Goal: Information Seeking & Learning: Learn about a topic

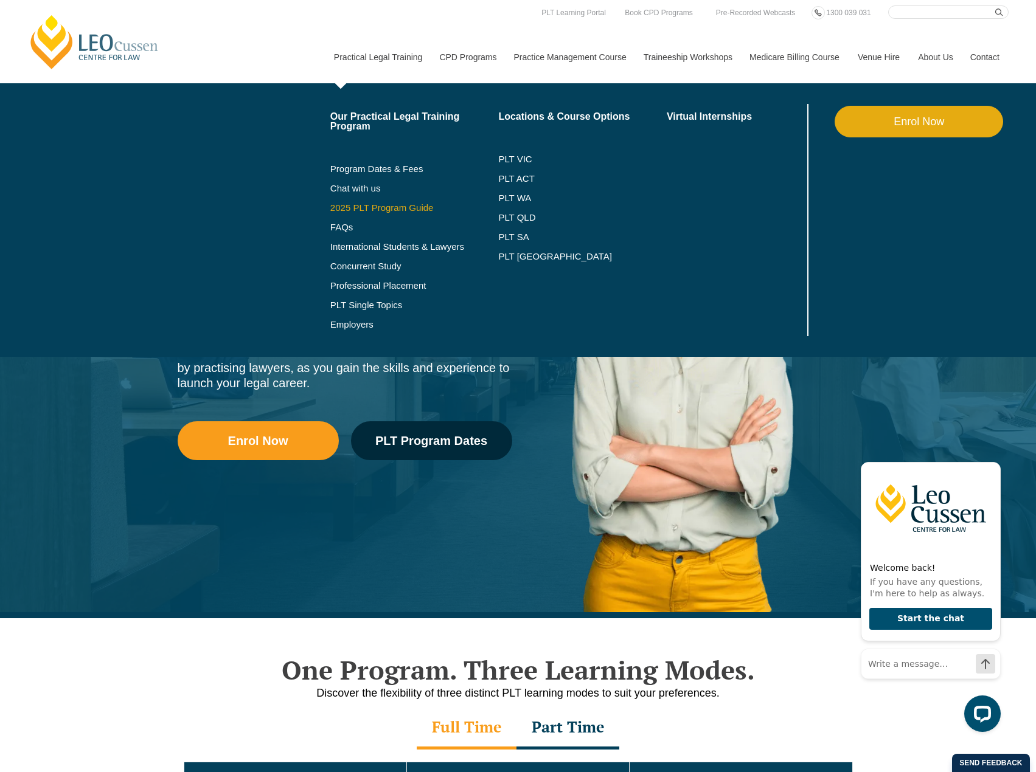
click at [356, 209] on link "2025 PLT Program Guide" at bounding box center [399, 208] width 138 height 10
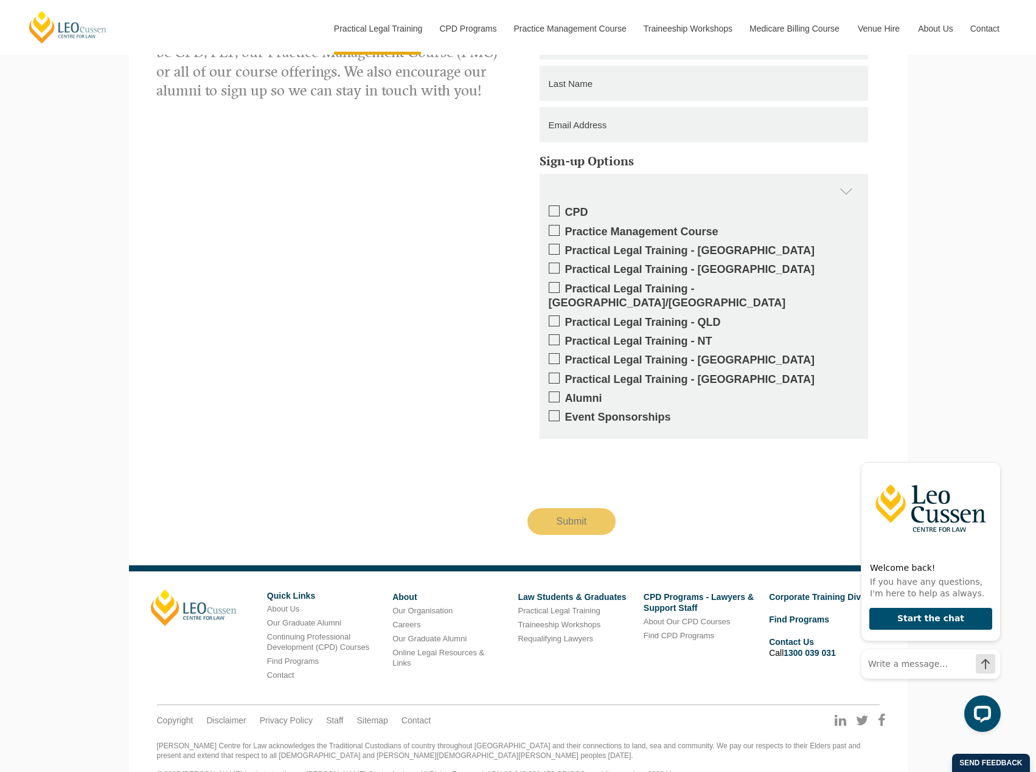
scroll to position [1046, 0]
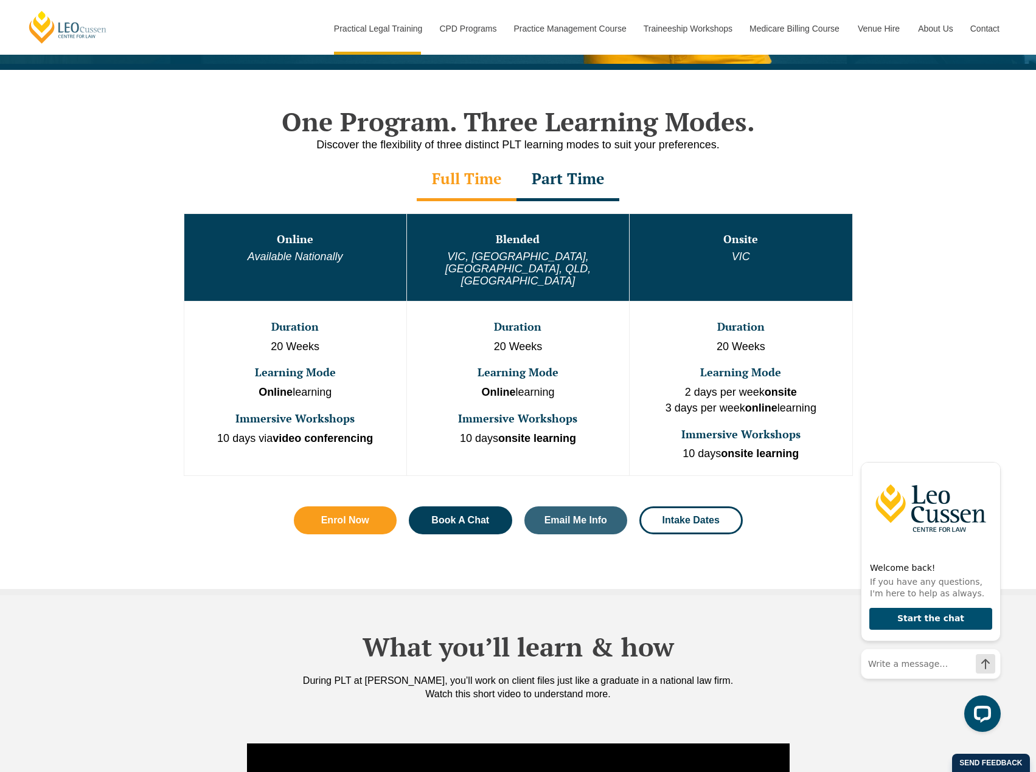
scroll to position [547, 0]
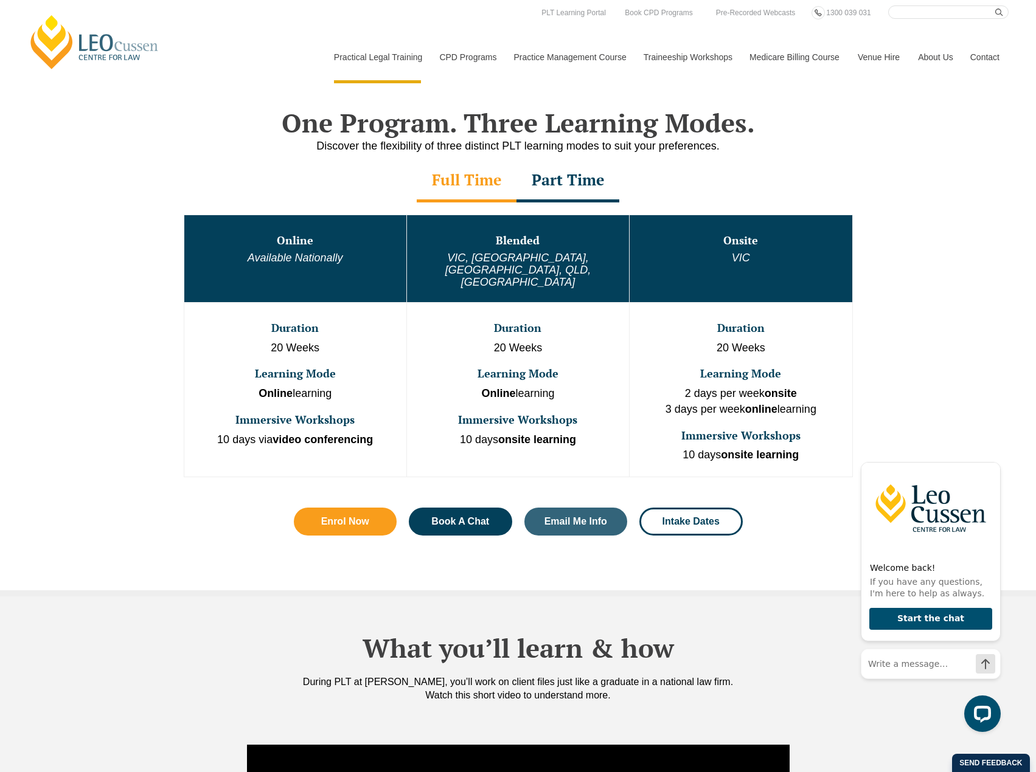
click at [564, 189] on div "Part Time" at bounding box center [567, 181] width 103 height 43
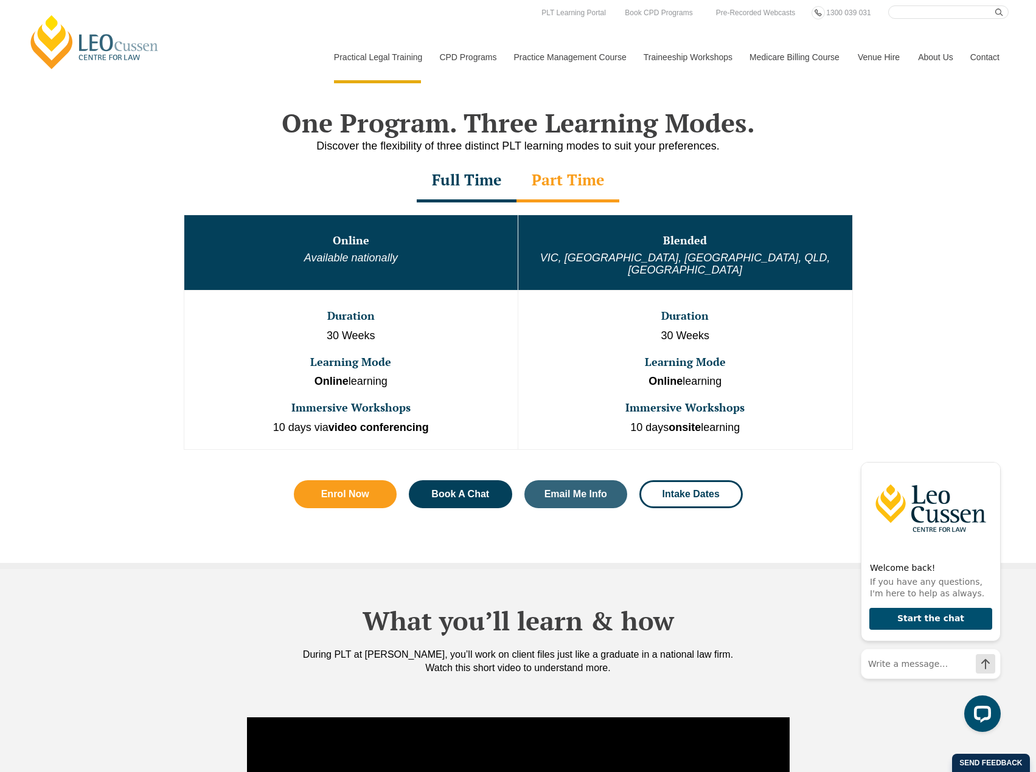
click at [504, 186] on div "Full Time" at bounding box center [467, 181] width 100 height 43
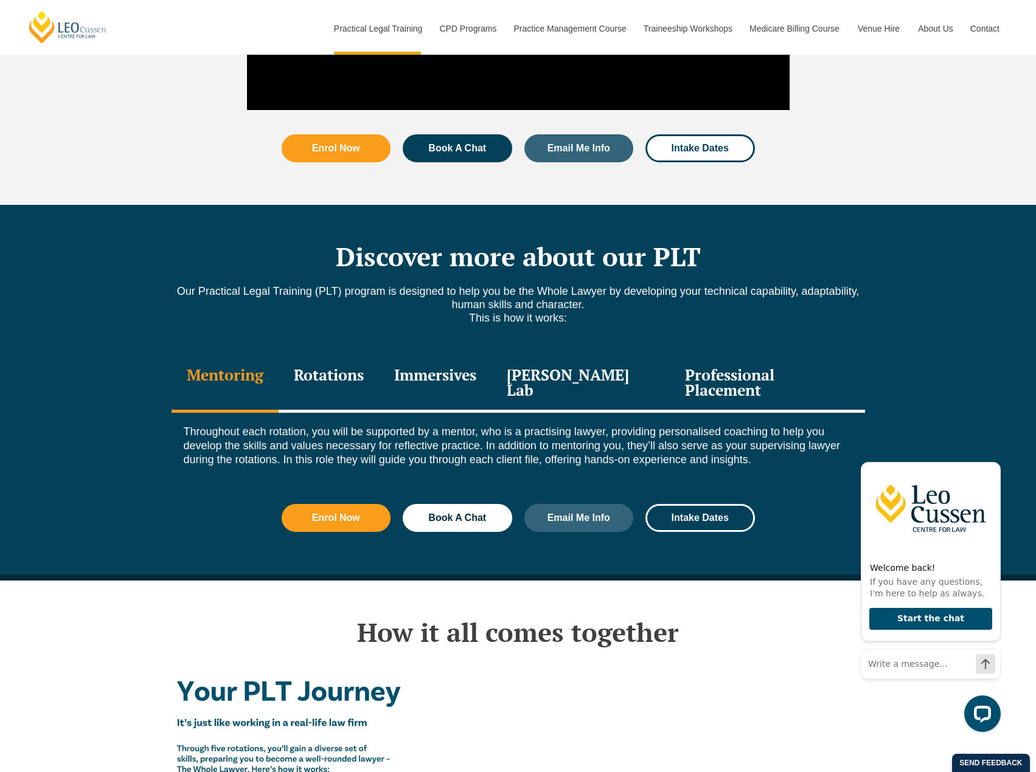
scroll to position [1521, 0]
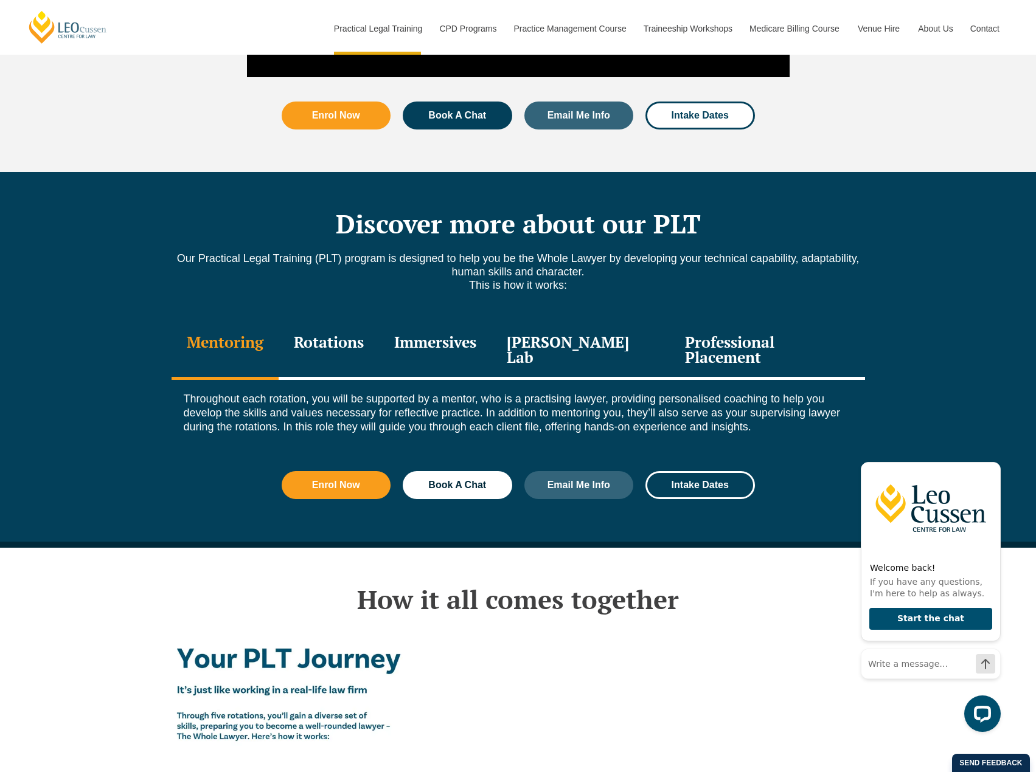
click at [342, 323] on div "Rotations" at bounding box center [329, 351] width 100 height 58
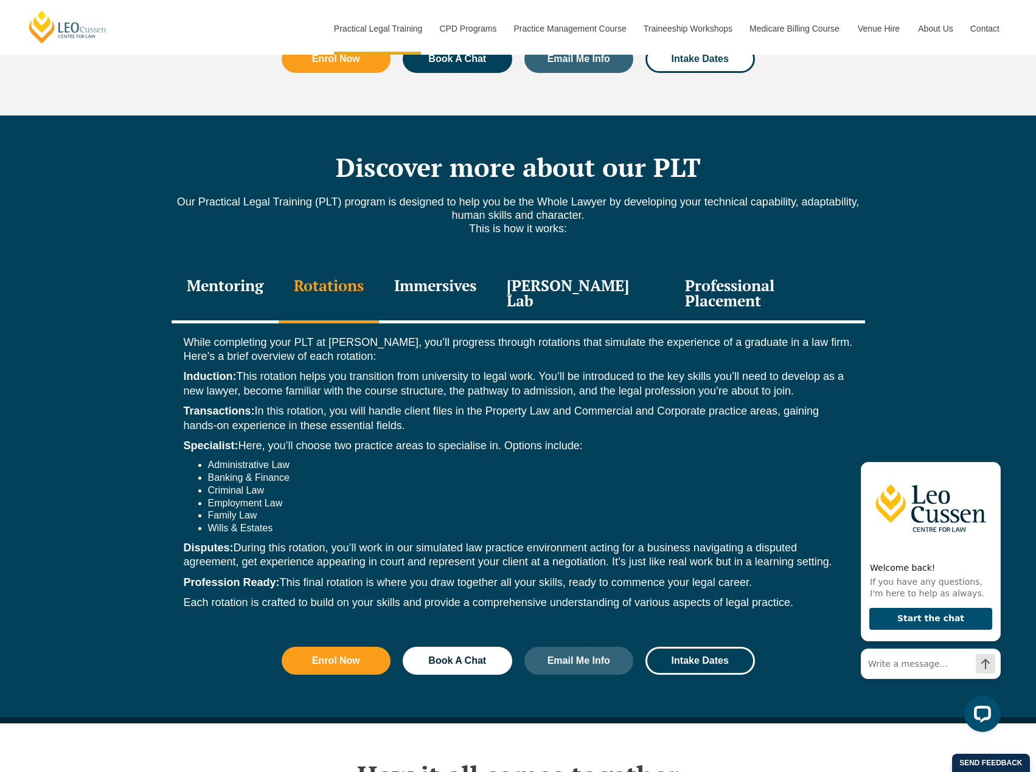
scroll to position [1581, 0]
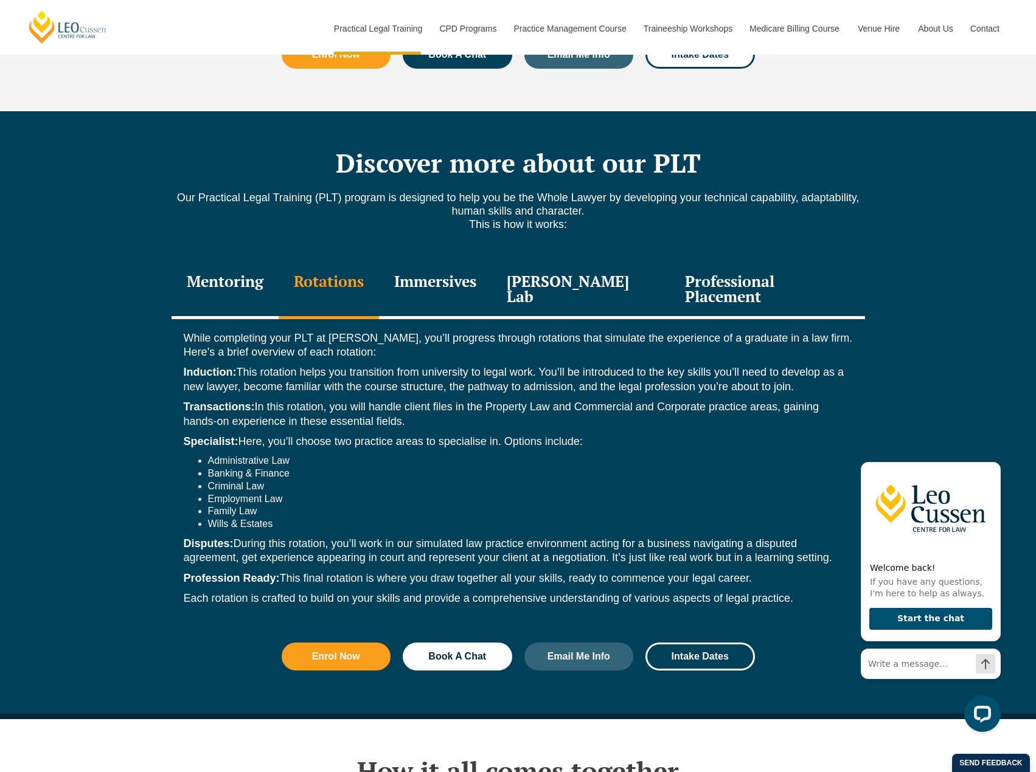
click at [175, 364] on div "While completing your PLT at Leo Cussen, you’ll progress through rotations that…" at bounding box center [518, 471] width 693 height 305
drag, startPoint x: 184, startPoint y: 332, endPoint x: 758, endPoint y: 544, distance: 612.1
click at [758, 544] on div "While completing your PLT at Leo Cussen, you’ll progress through rotations that…" at bounding box center [518, 471] width 693 height 305
copy div "Induction: This rotation helps you transition from university to legal work. Yo…"
click at [654, 455] on li "Administrative Law" at bounding box center [530, 461] width 645 height 13
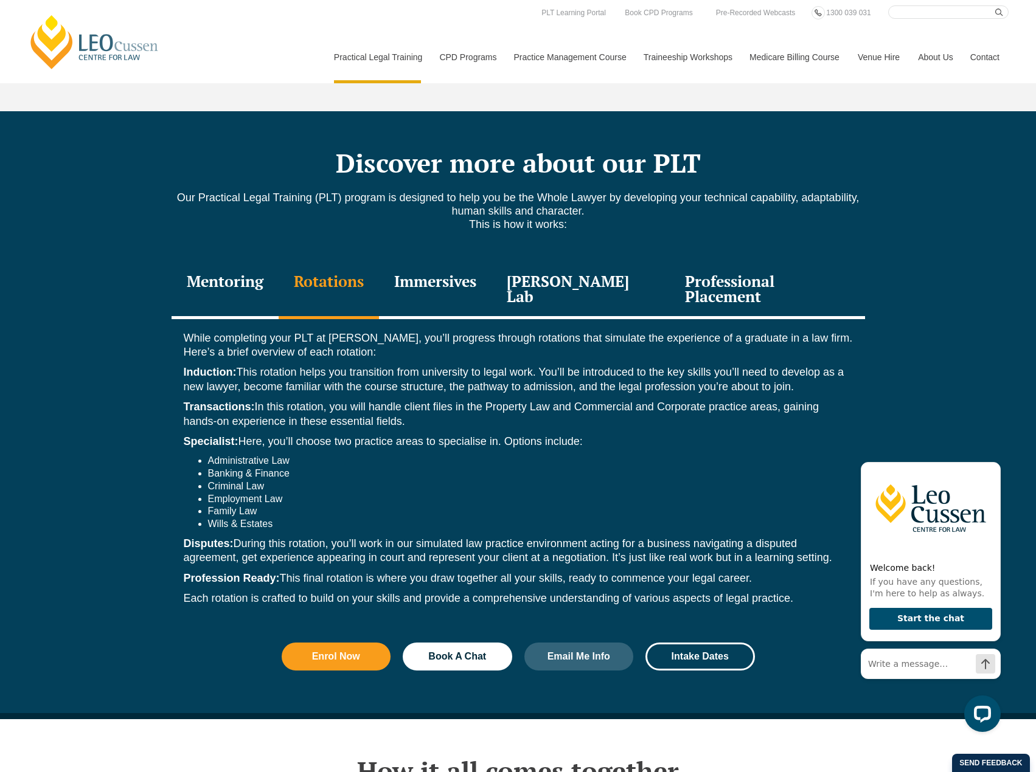
click at [734, 262] on div "Professional Placement" at bounding box center [767, 291] width 195 height 58
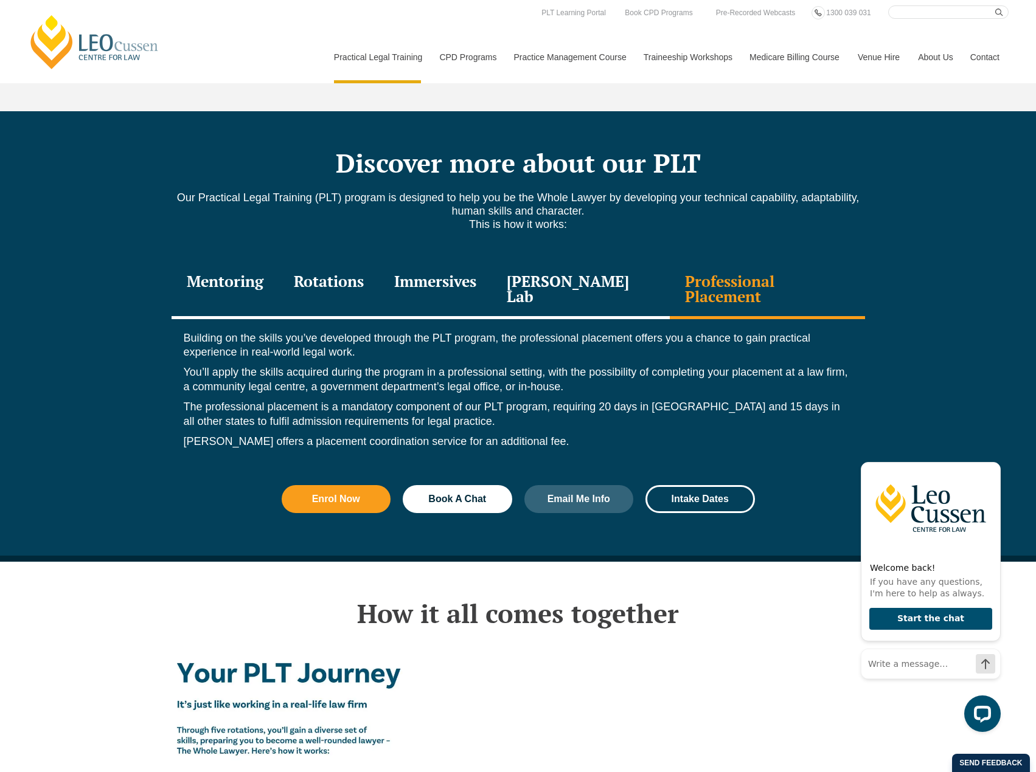
click at [600, 271] on div "Leo Justice Lab" at bounding box center [580, 291] width 179 height 58
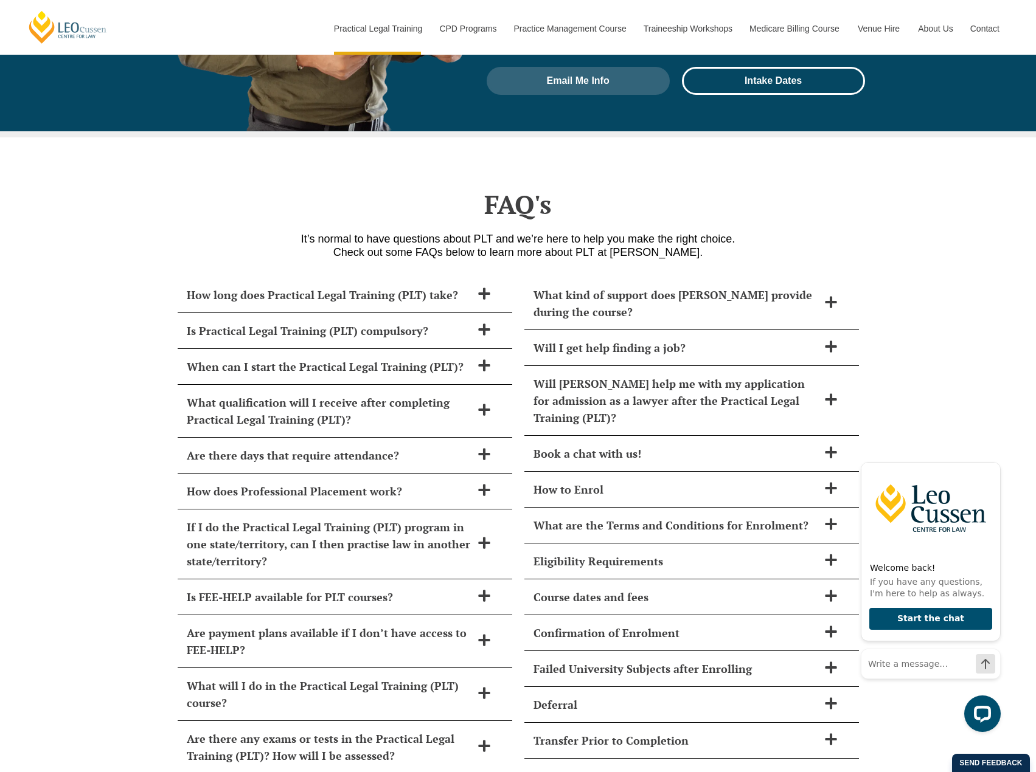
scroll to position [5048, 0]
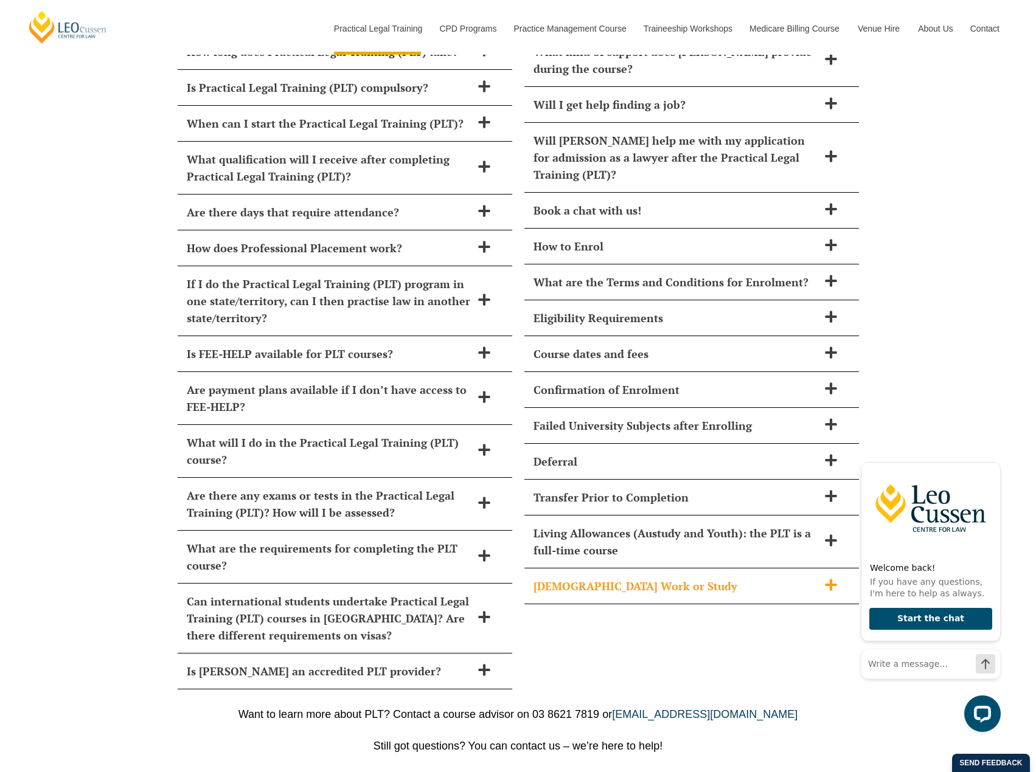
click at [612, 578] on h2 "Part-Time Work or Study" at bounding box center [675, 586] width 285 height 17
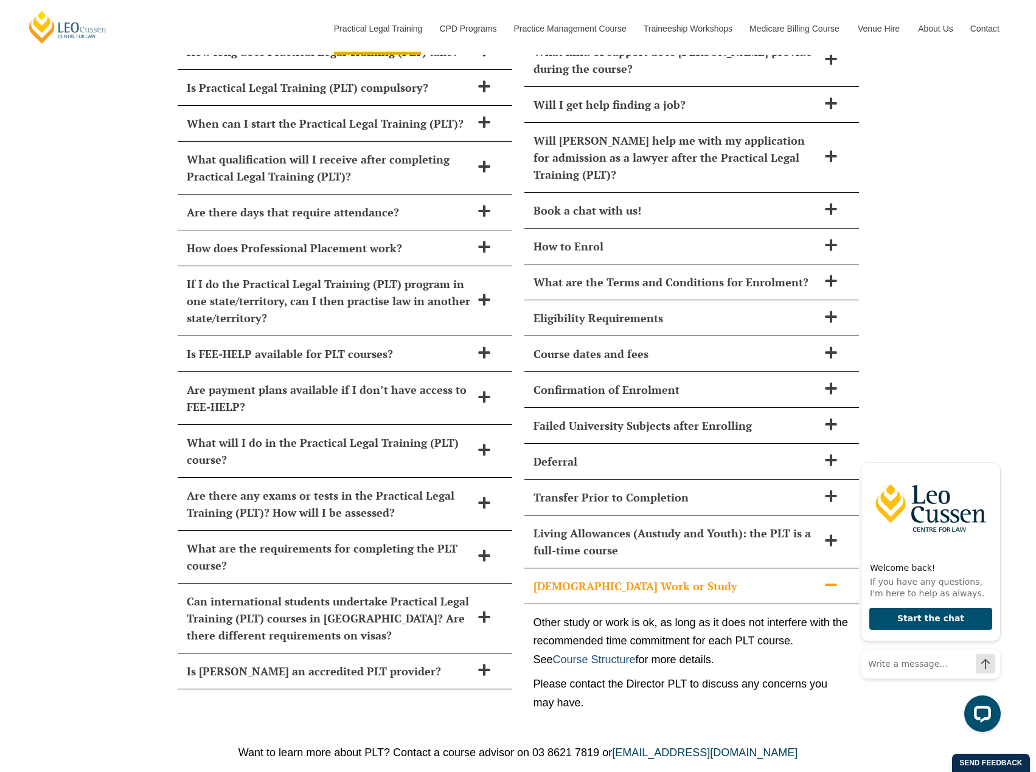
click at [599, 654] on link "Course Structure" at bounding box center [594, 660] width 83 height 12
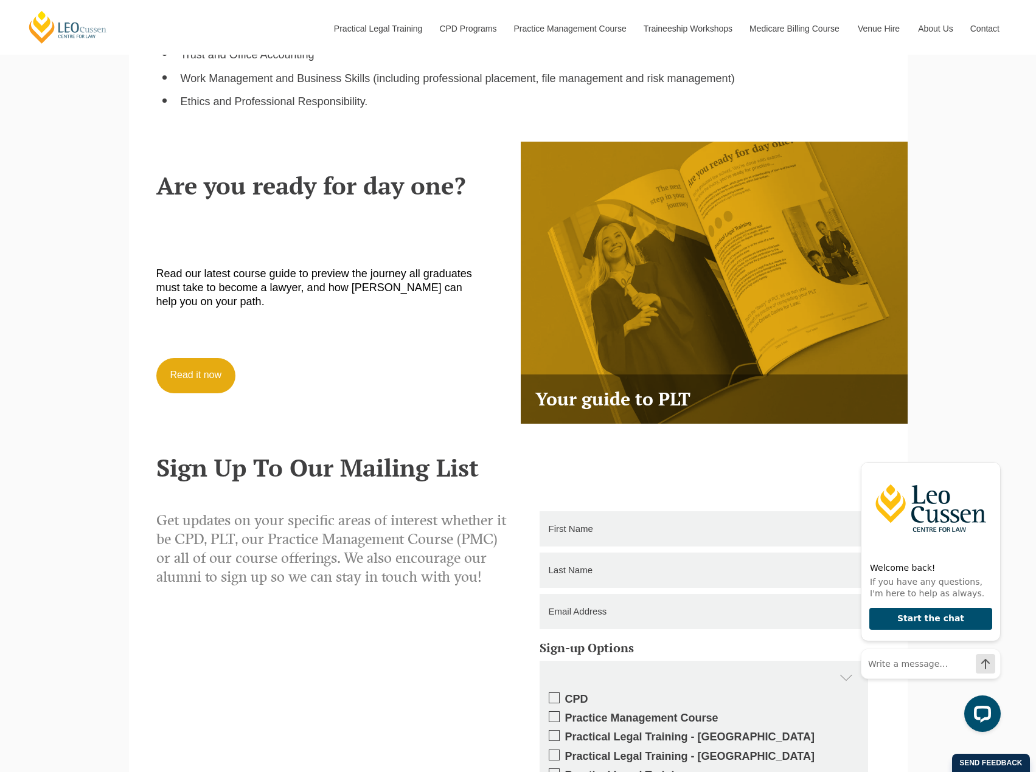
scroll to position [3298, 0]
